Goal: Complete application form

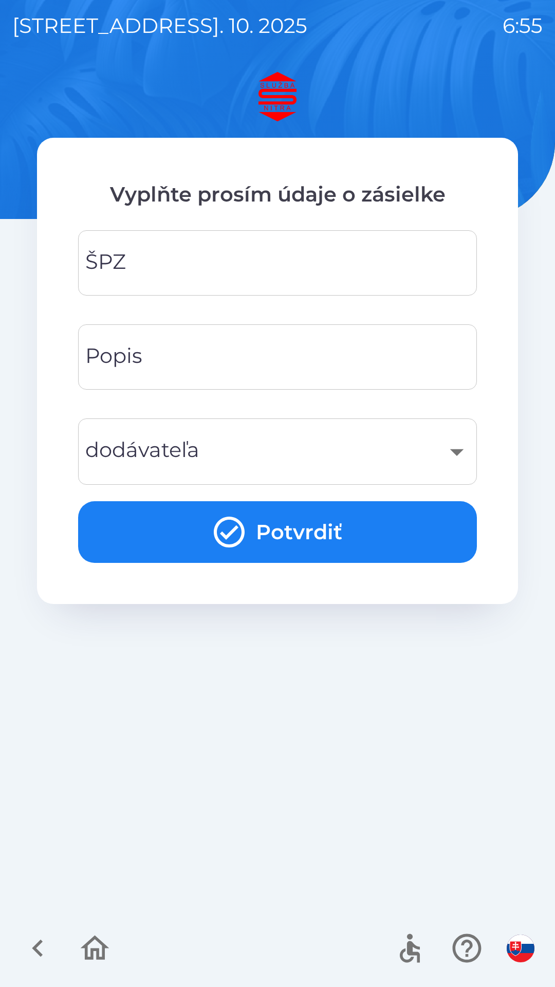
click at [216, 269] on input "ŠPZ" at bounding box center [278, 263] width 374 height 41
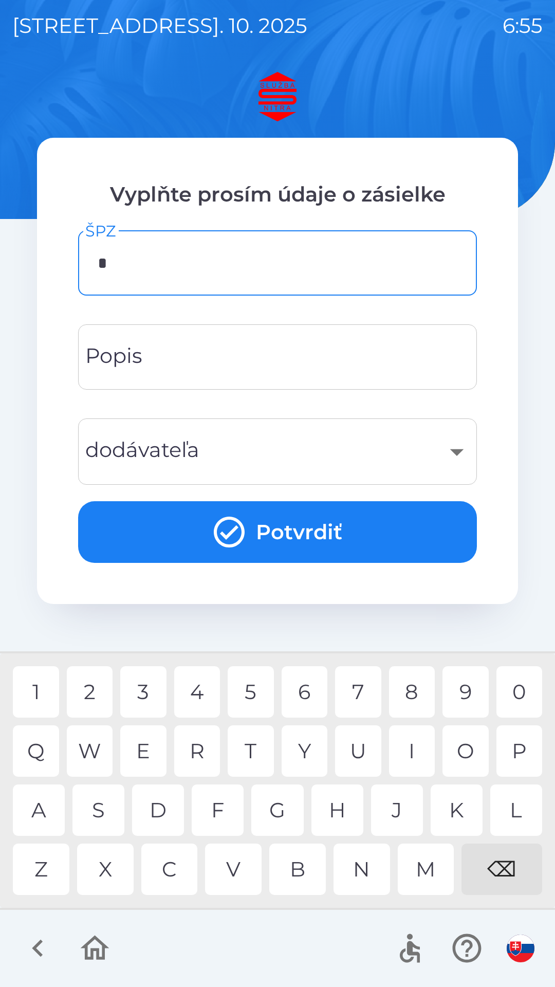
click at [361, 874] on div "N" at bounding box center [362, 869] width 57 height 51
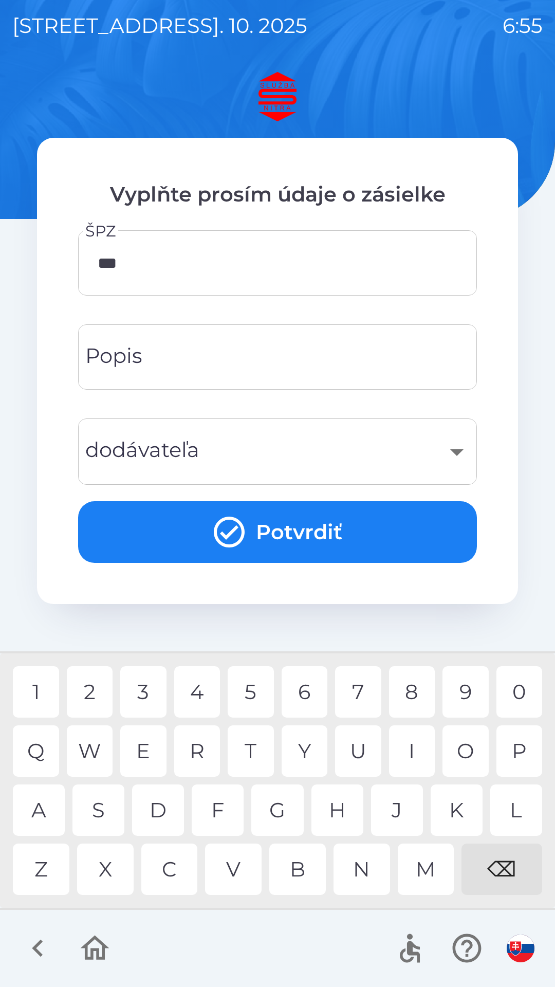
click at [148, 697] on div "3" at bounding box center [143, 691] width 46 height 51
click at [523, 689] on div "0" at bounding box center [520, 691] width 46 height 51
click at [515, 805] on div "L" at bounding box center [517, 810] width 52 height 51
type input "*******"
click at [154, 806] on div "D" at bounding box center [158, 810] width 52 height 51
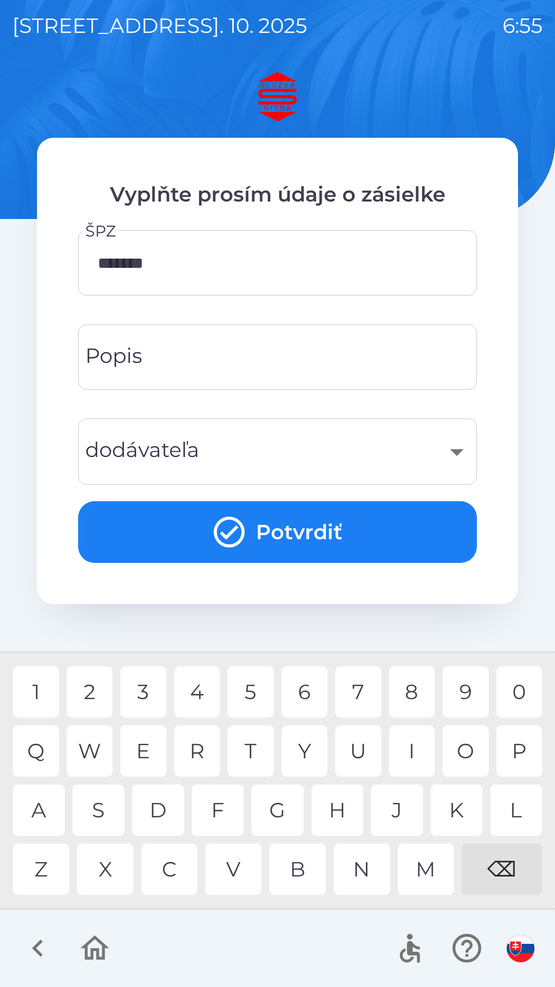
click at [307, 528] on button "Potvrdiť" at bounding box center [277, 532] width 399 height 62
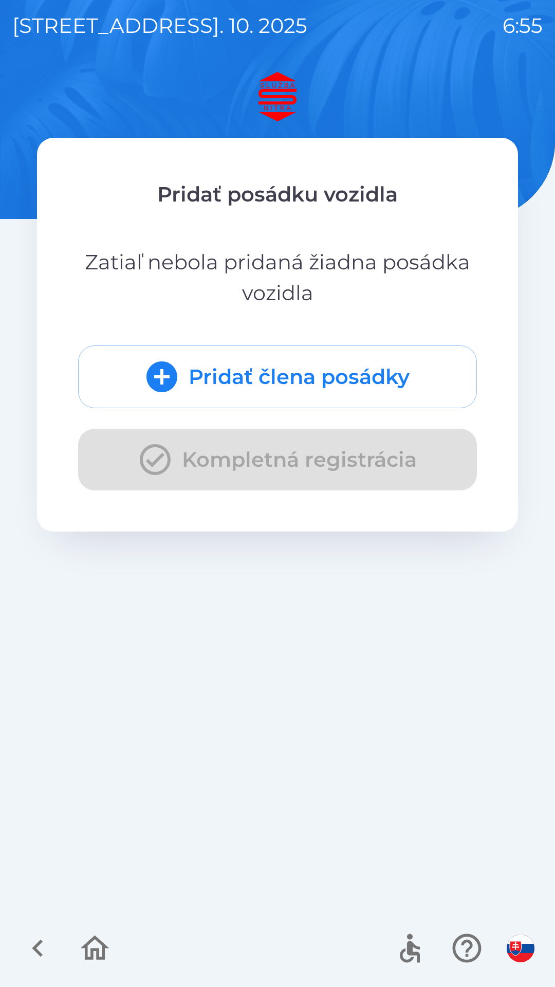
click at [248, 383] on button "Pridať člena posádky" at bounding box center [277, 377] width 399 height 63
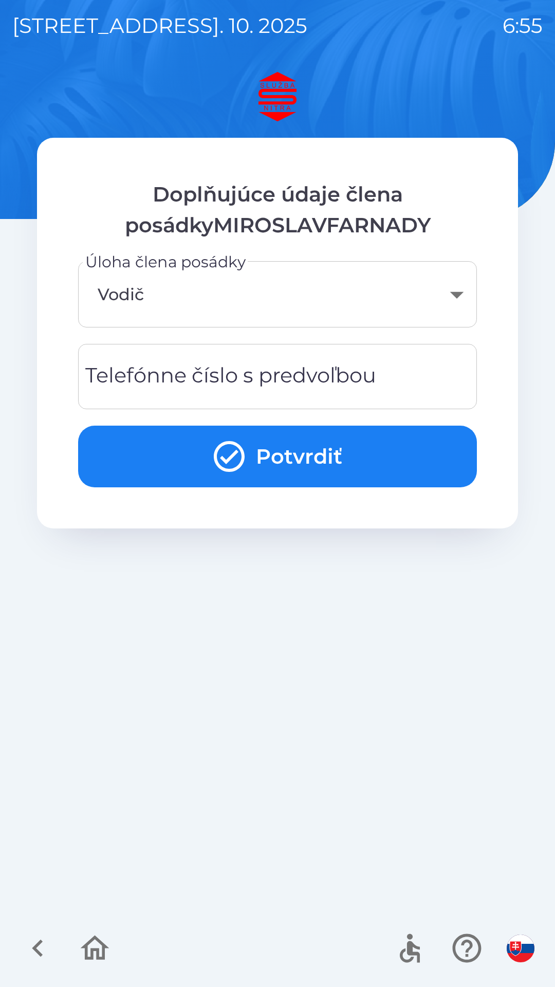
click at [272, 462] on button "Potvrdiť" at bounding box center [277, 457] width 399 height 62
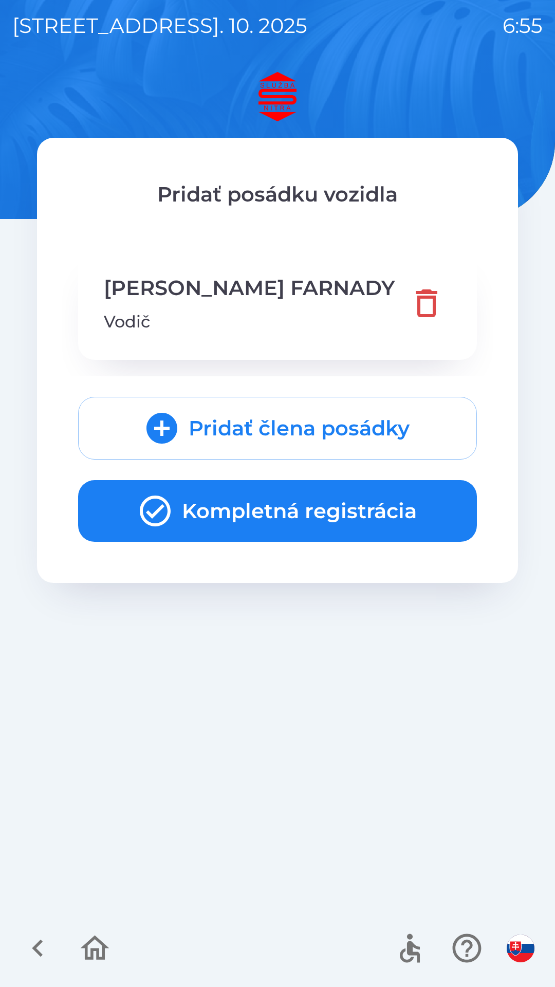
click at [299, 516] on button "Kompletná registrácia" at bounding box center [277, 511] width 399 height 62
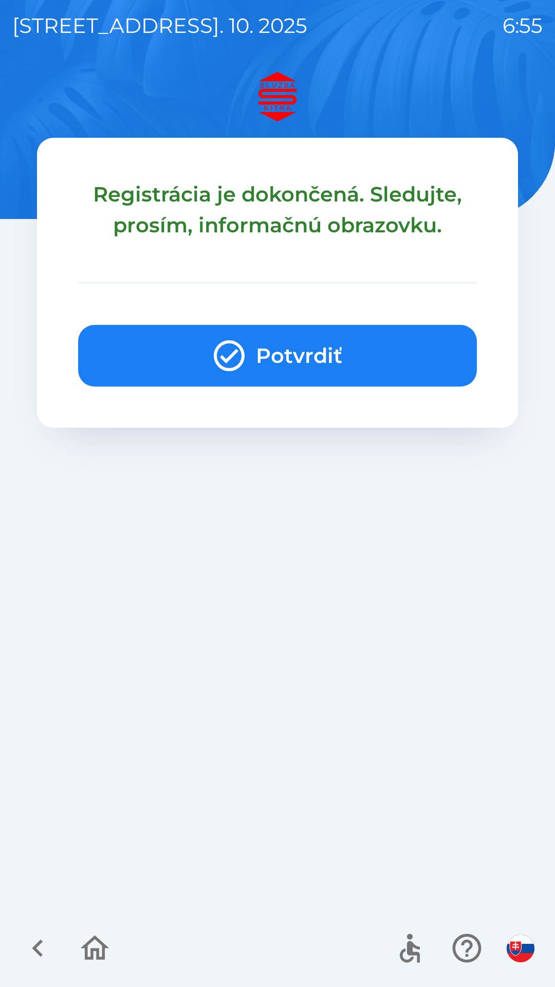
click at [295, 360] on button "Potvrdiť" at bounding box center [277, 356] width 399 height 62
